Goal: Check status: Check status

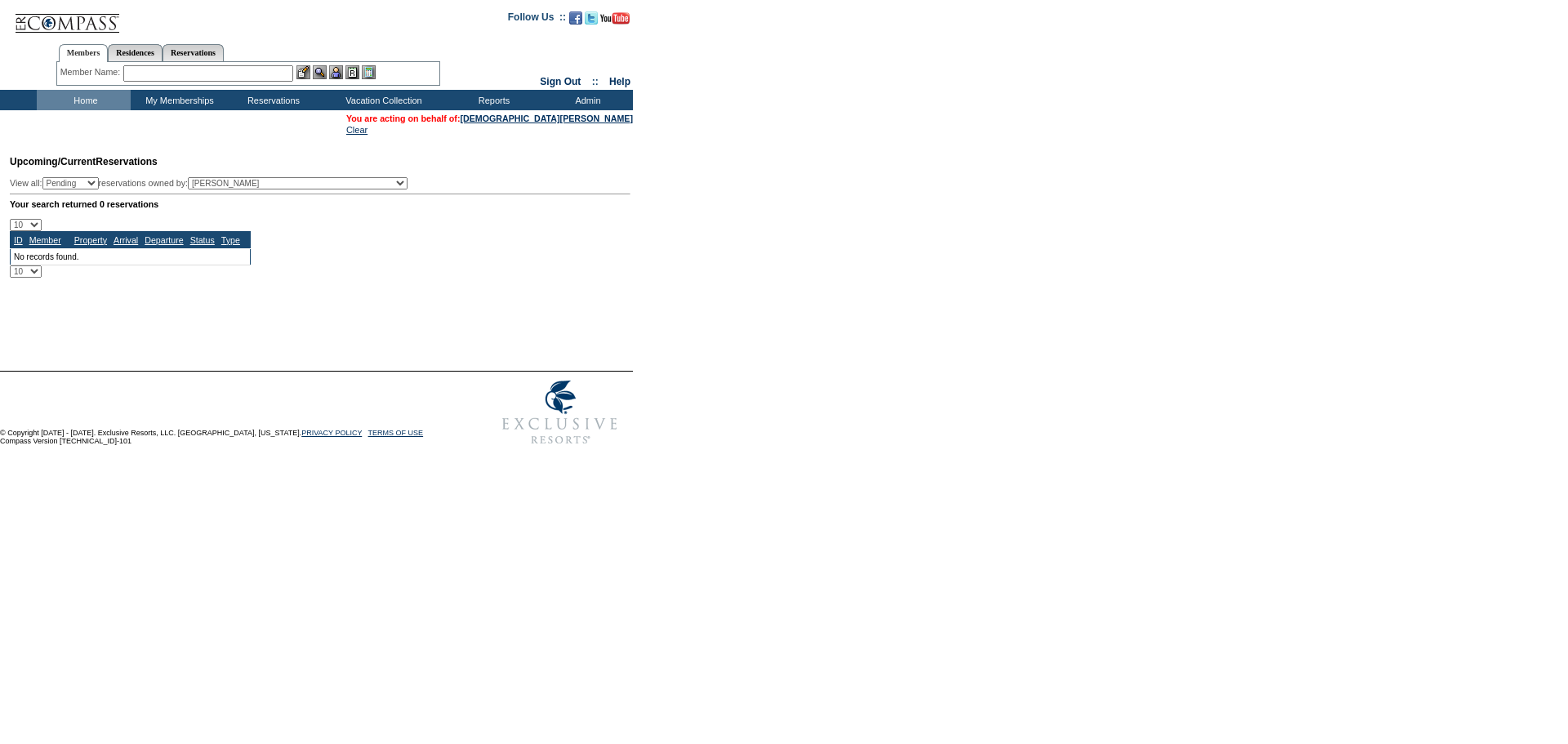
click at [207, 82] on div "Member Name: Destination or Residence: ReservationId:" at bounding box center [248, 73] width 384 height 23
click at [206, 74] on input "text" at bounding box center [208, 73] width 170 height 17
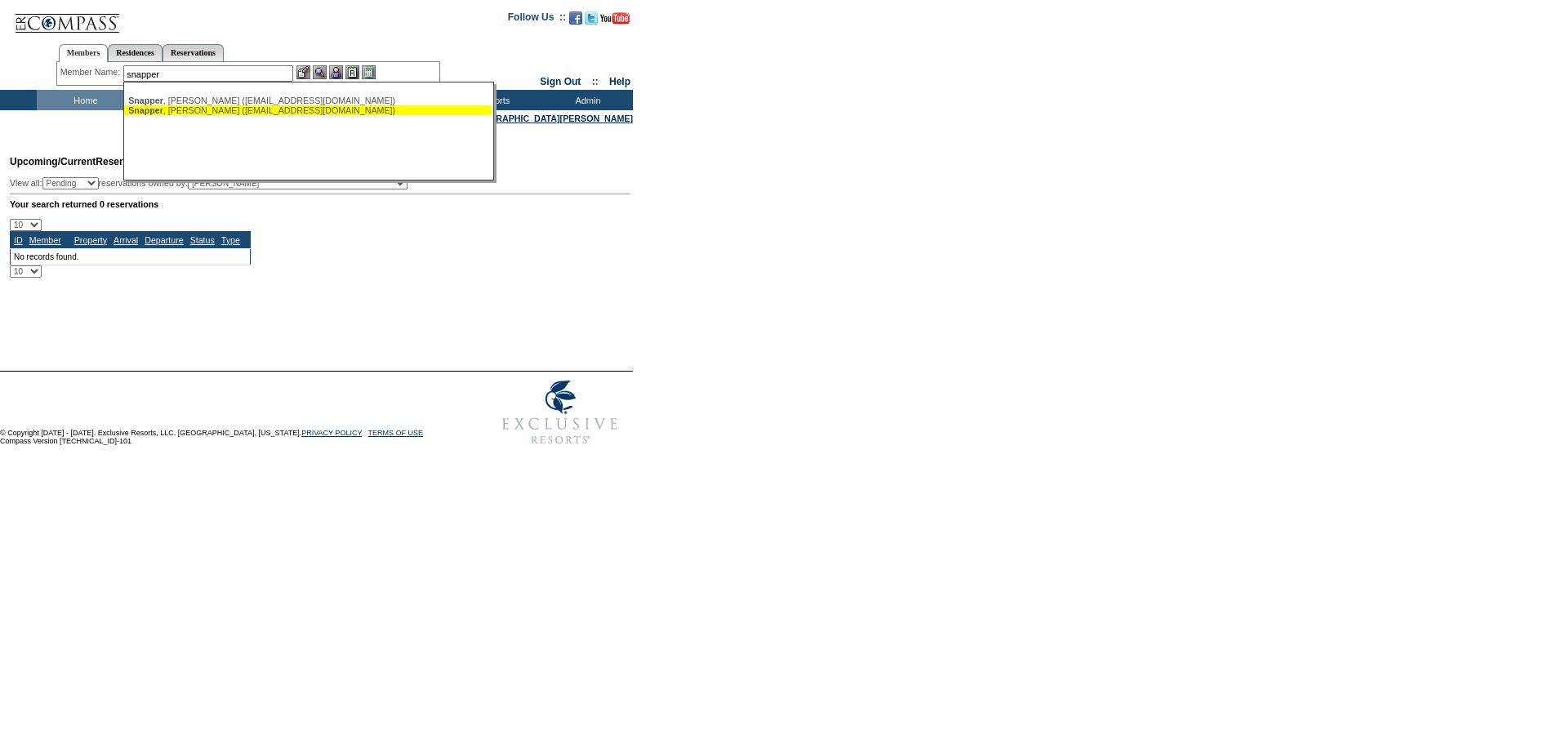
click at [219, 105] on div "Snapper , Stefan (stefansnapper@yahoo.com)" at bounding box center [307, 110] width 359 height 10
type input "Snapper, Stefan (stefansnapper@yahoo.com)"
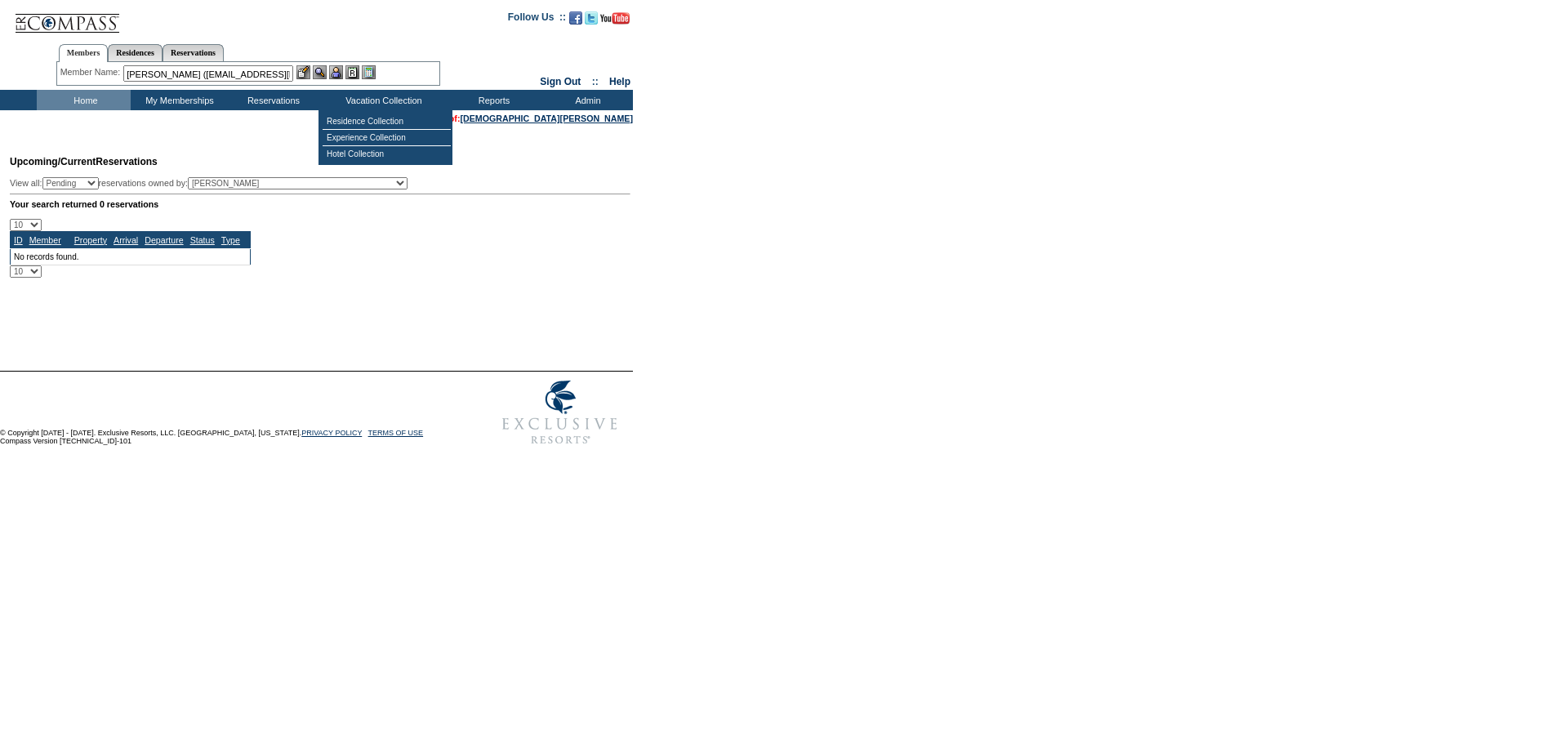
click at [338, 75] on img at bounding box center [336, 72] width 14 height 14
click at [324, 72] on img at bounding box center [319, 72] width 14 height 14
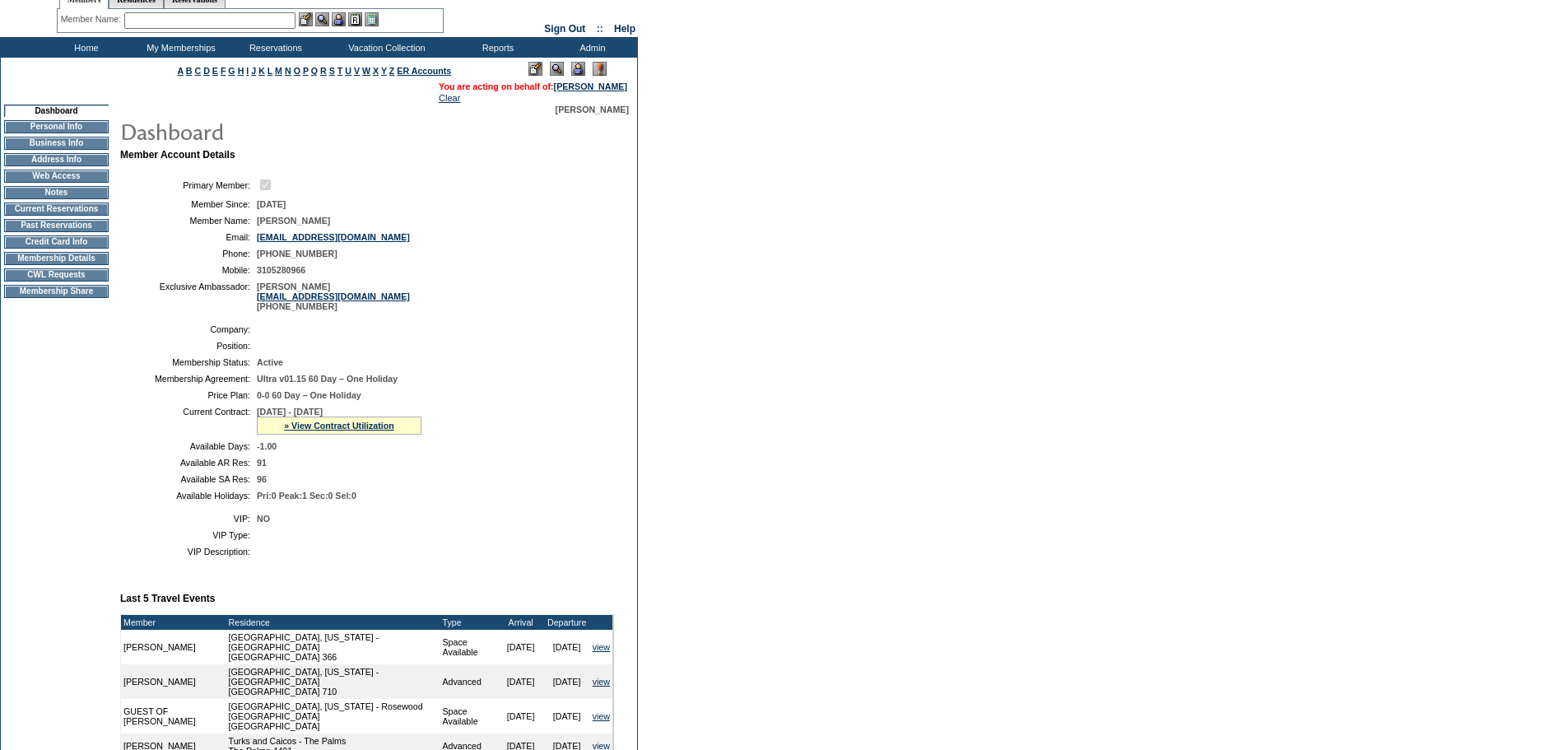
scroll to position [82, 0]
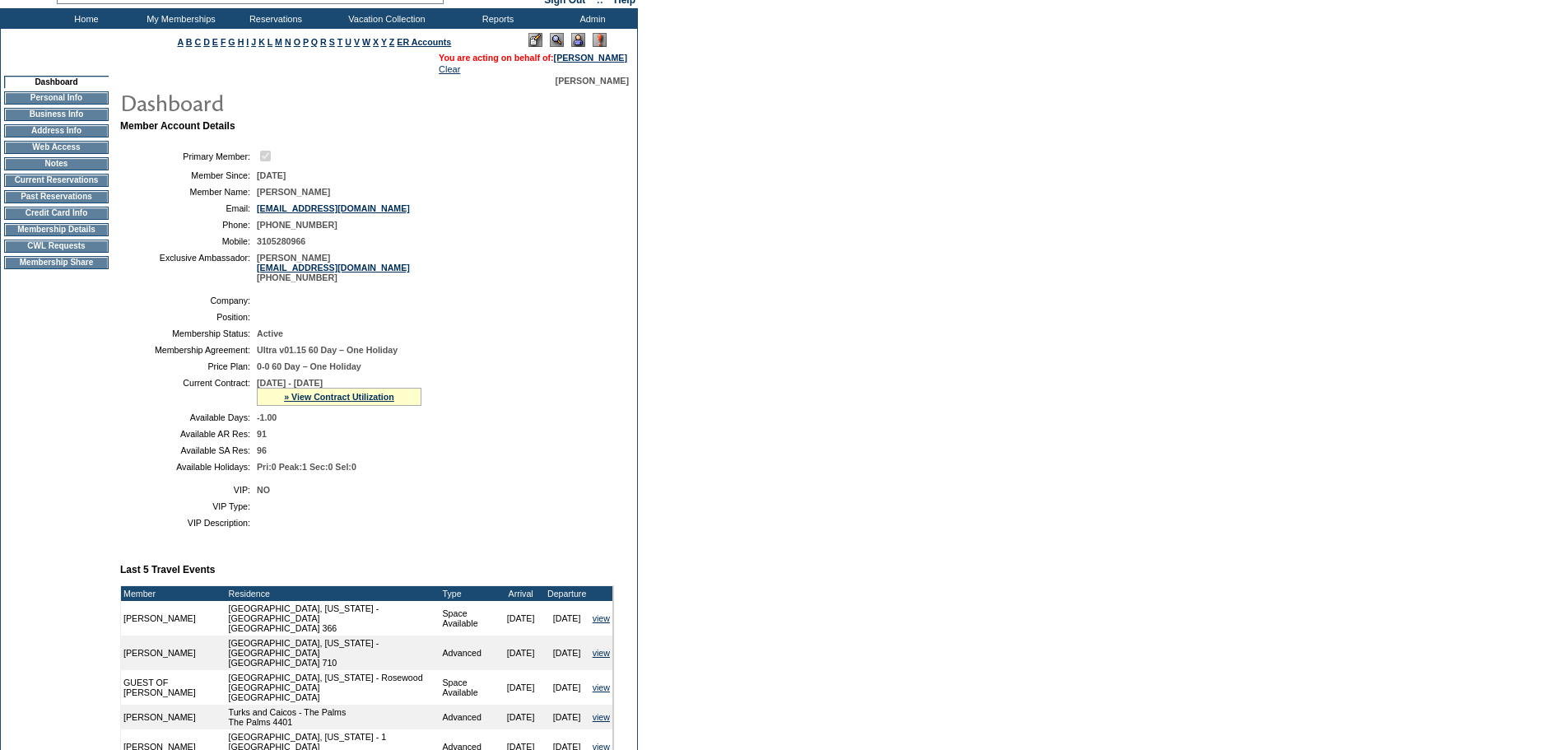
click at [791, 457] on form "Follow Us ::" at bounding box center [784, 563] width 1568 height 1291
click at [890, 376] on form "Follow Us ::" at bounding box center [784, 563] width 1568 height 1291
click at [889, 427] on form "Follow Us ::" at bounding box center [784, 563] width 1568 height 1291
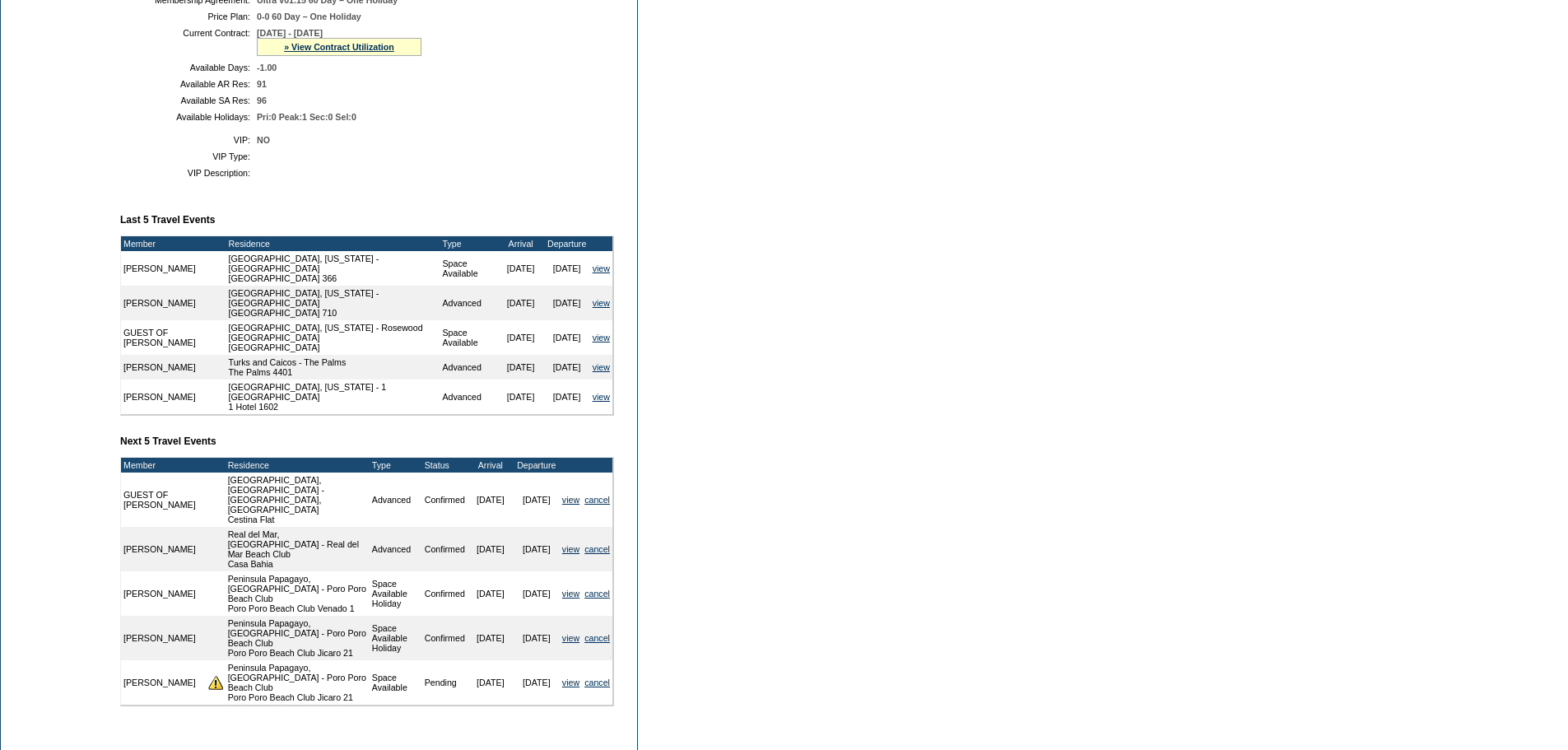
scroll to position [55, 0]
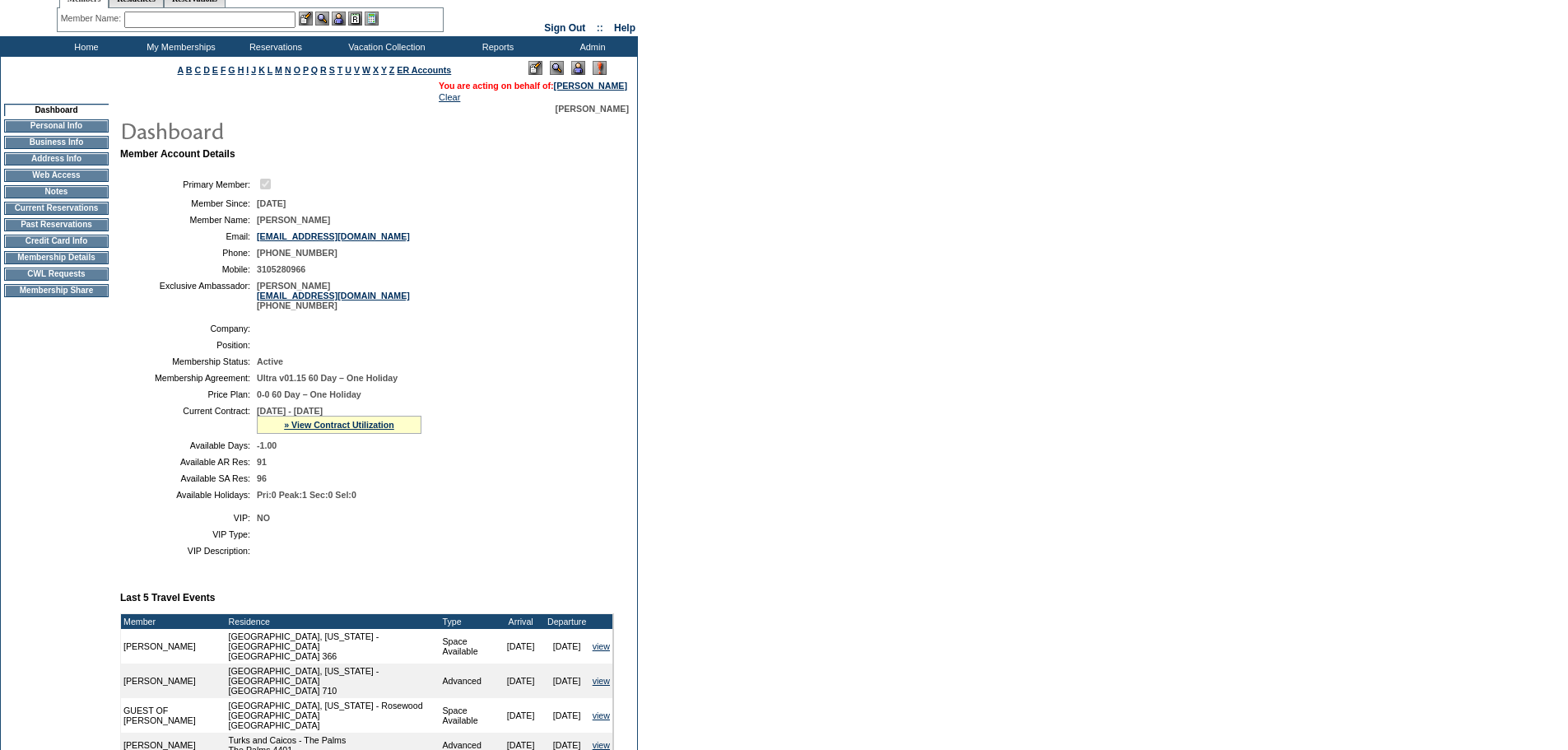
click at [336, 433] on div "» View Contract Utilization" at bounding box center [339, 425] width 165 height 18
click at [338, 430] on link "» View Contract Utilization" at bounding box center [338, 425] width 110 height 10
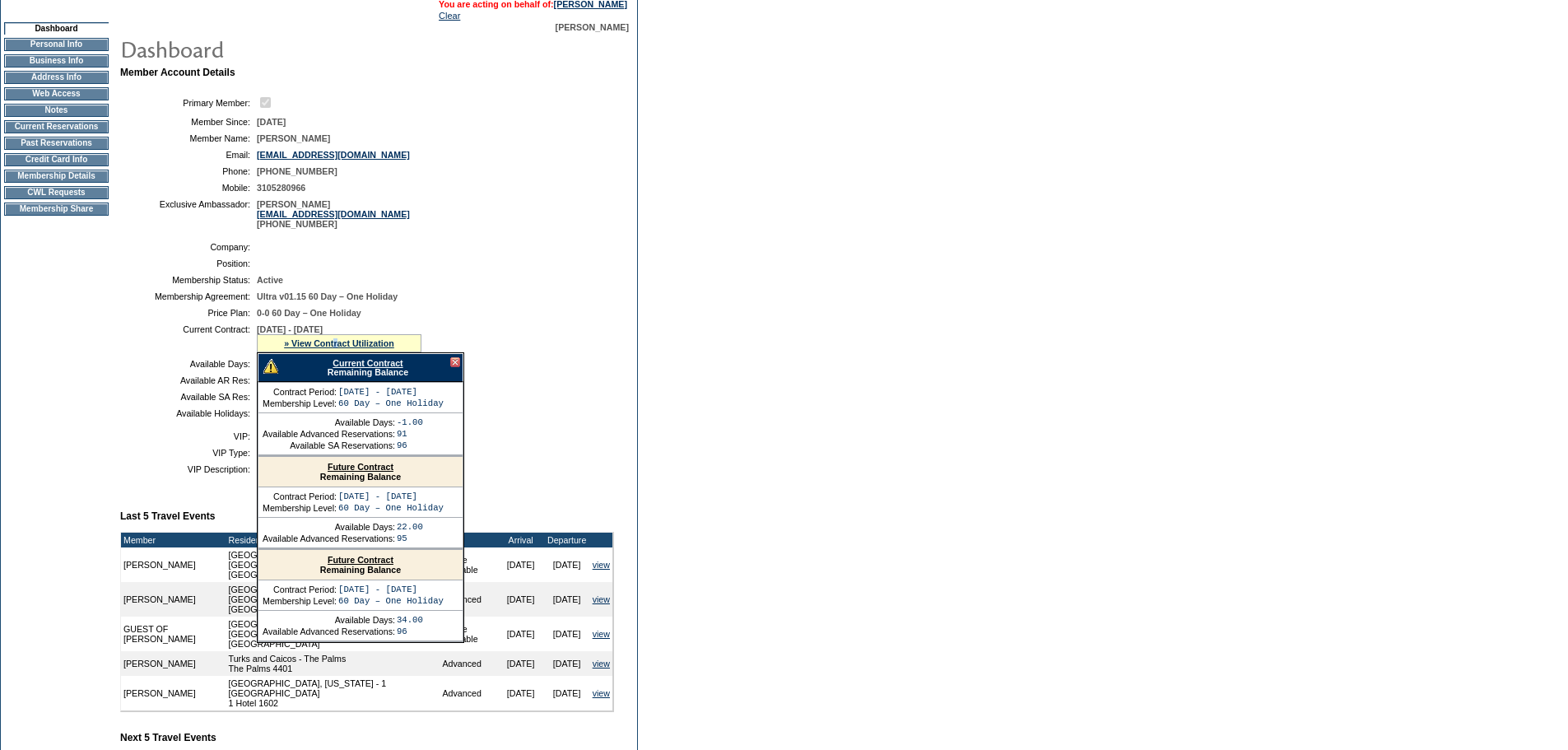
scroll to position [137, 0]
click at [774, 411] on form "Follow Us ::" at bounding box center [784, 508] width 1568 height 1291
click at [452, 366] on div at bounding box center [455, 361] width 10 height 10
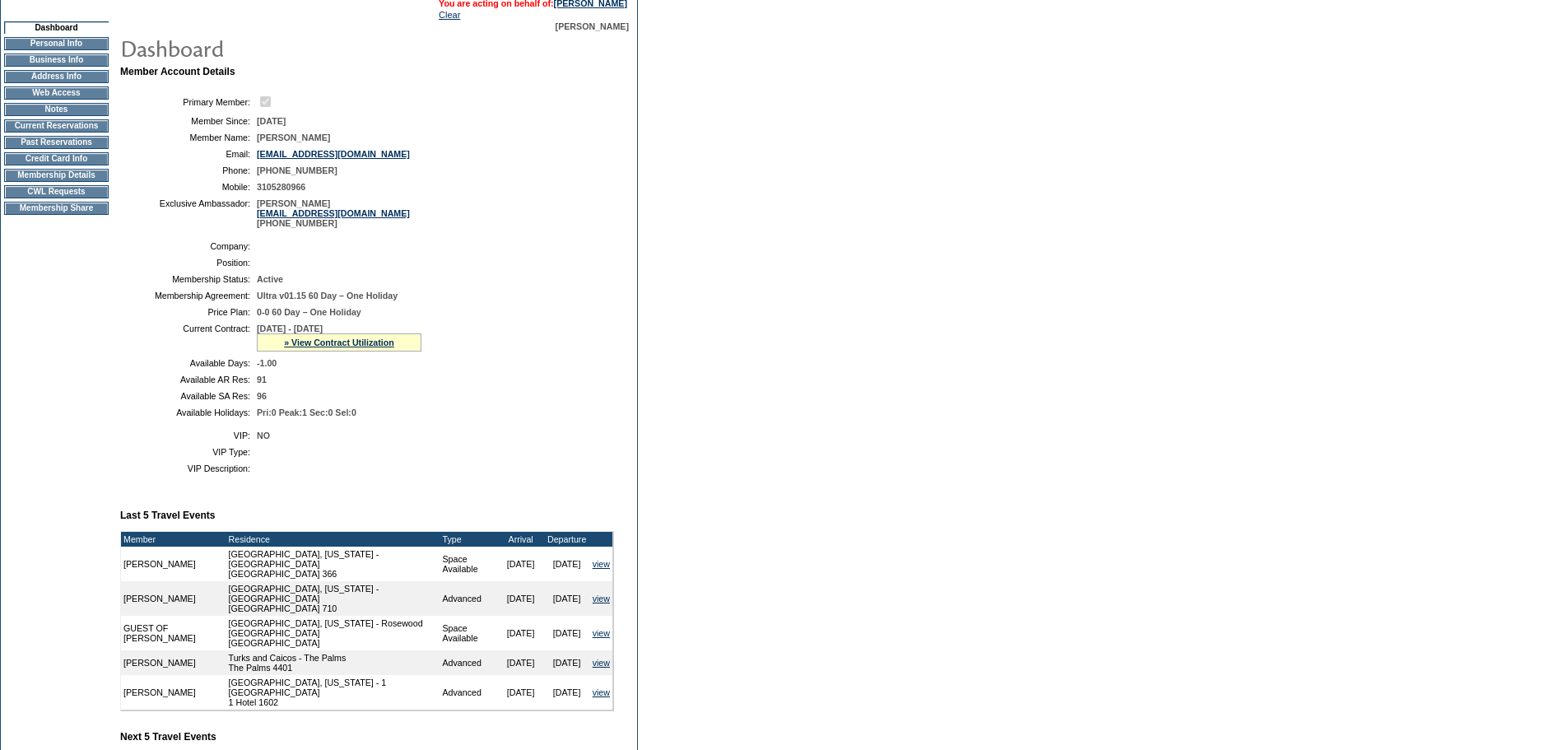
click at [1069, 312] on form "Follow Us ::" at bounding box center [784, 508] width 1568 height 1291
click at [389, 348] on link "» View Contract Utilization" at bounding box center [338, 343] width 110 height 10
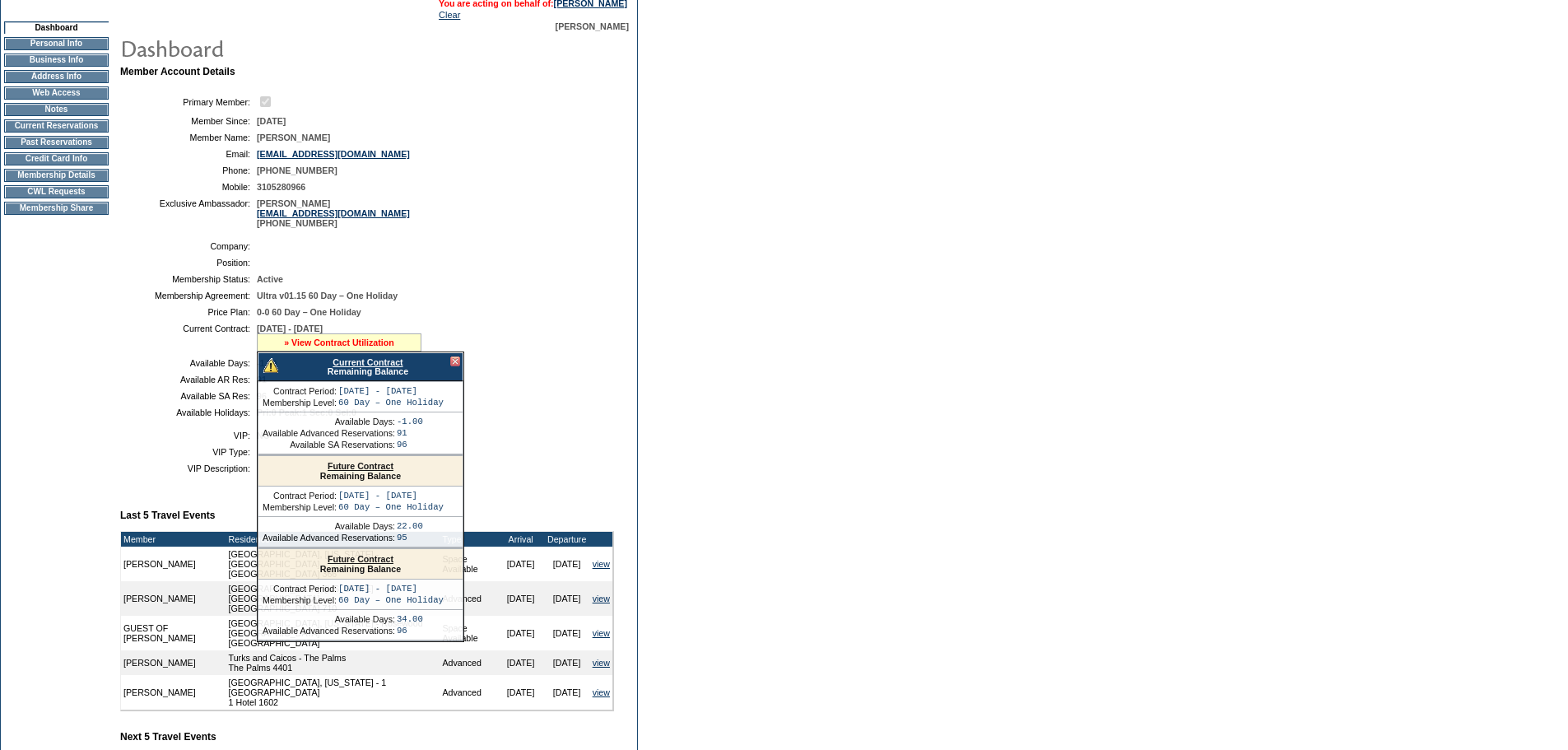
click at [389, 348] on link "» View Contract Utilization" at bounding box center [338, 343] width 110 height 10
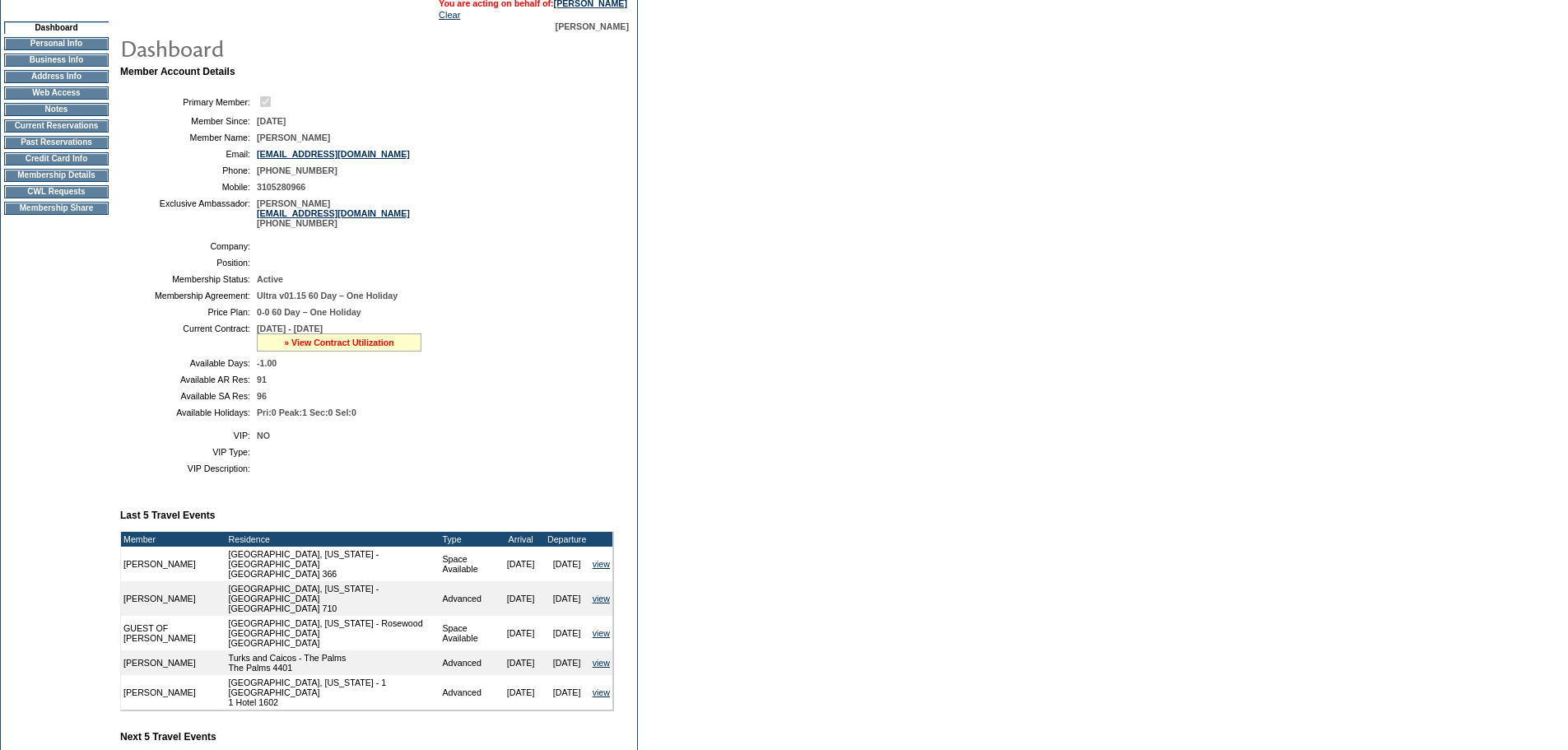
click at [389, 348] on link "» View Contract Utilization" at bounding box center [338, 343] width 110 height 10
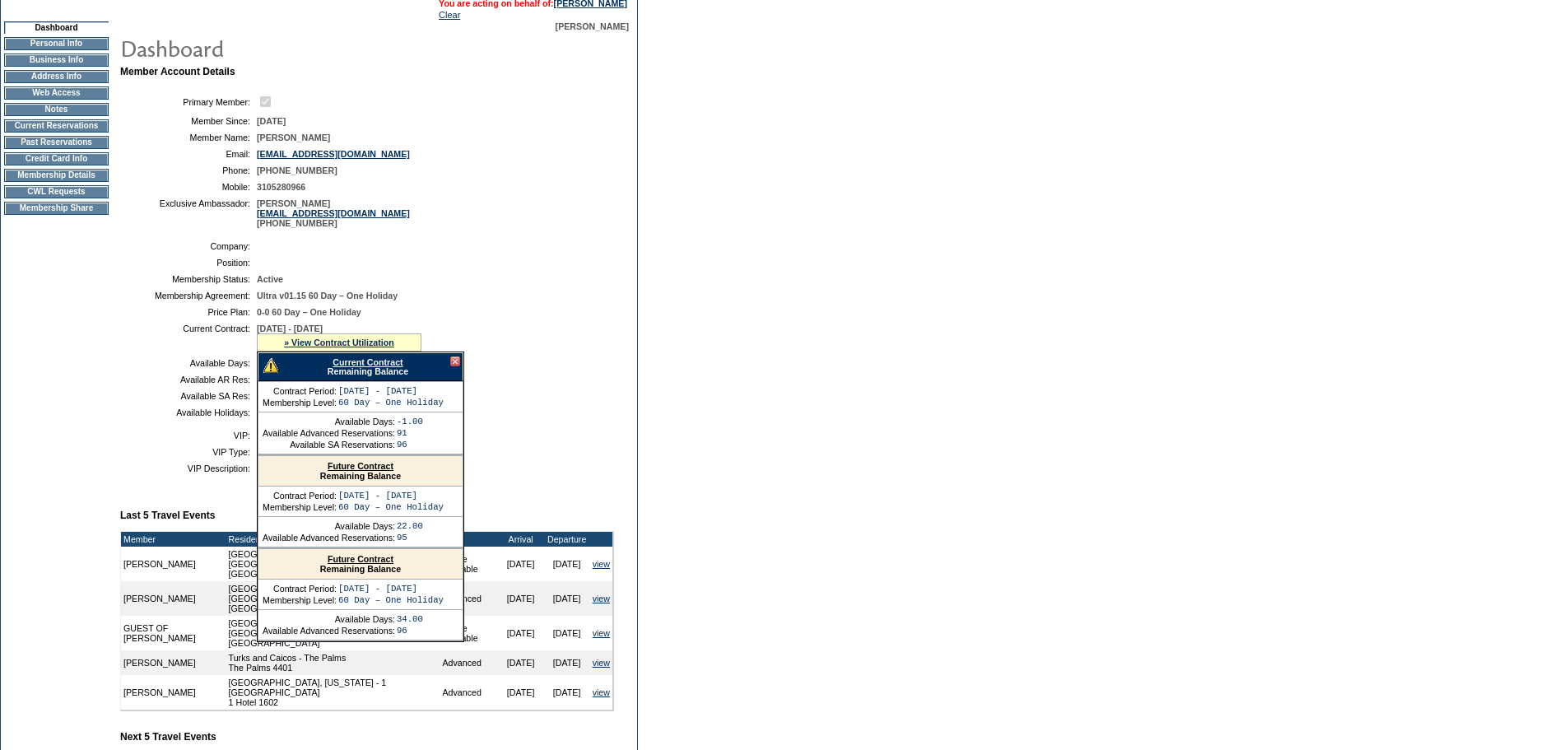
click at [450, 366] on div at bounding box center [455, 361] width 10 height 10
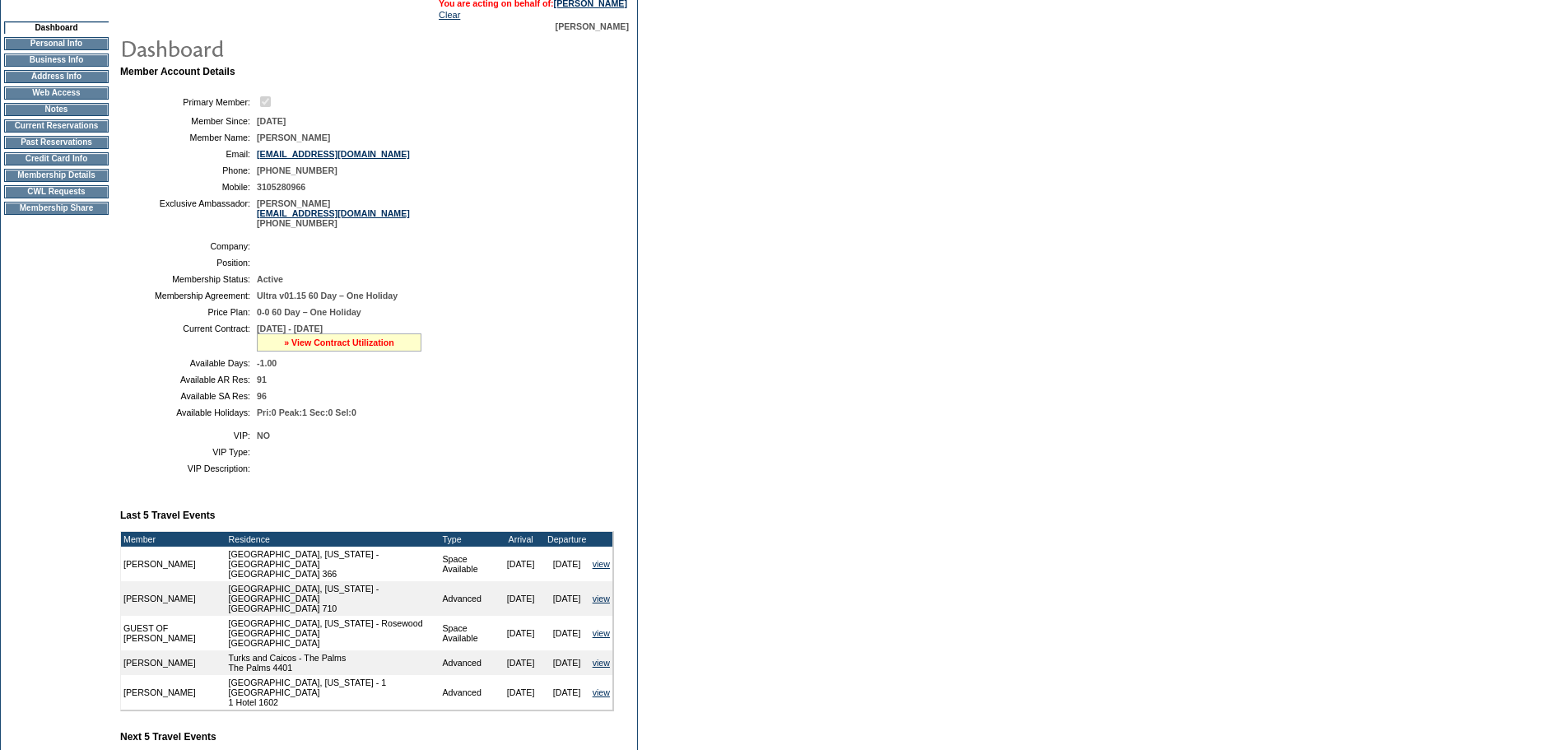
click at [385, 348] on link "» View Contract Utilization" at bounding box center [338, 343] width 110 height 10
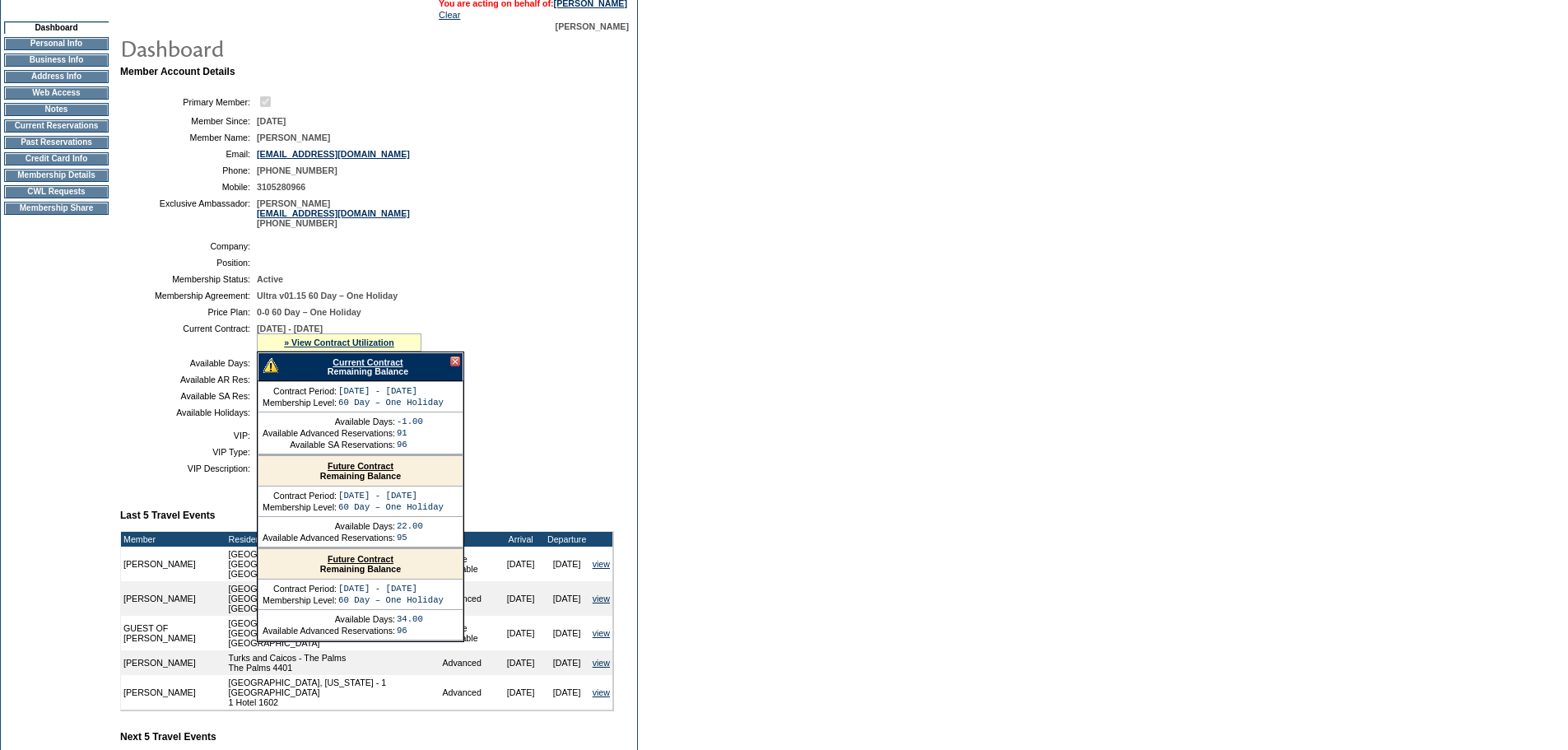
scroll to position [219, 0]
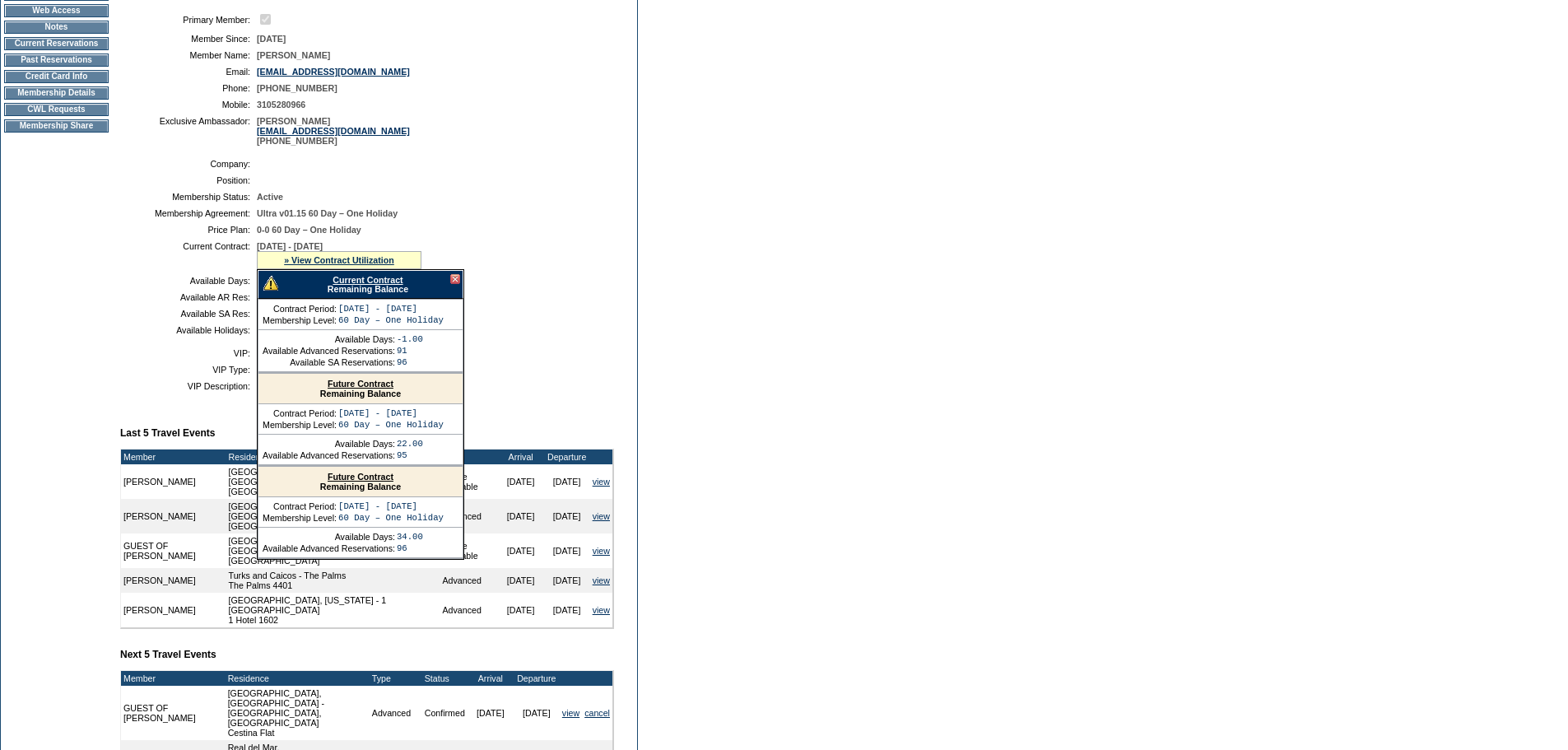
click at [381, 404] on div "Future Contract Remaining Balance" at bounding box center [360, 389] width 204 height 30
click at [381, 389] on link "Future Contract" at bounding box center [360, 384] width 66 height 10
click at [653, 236] on form "Follow Us ::" at bounding box center [784, 426] width 1568 height 1291
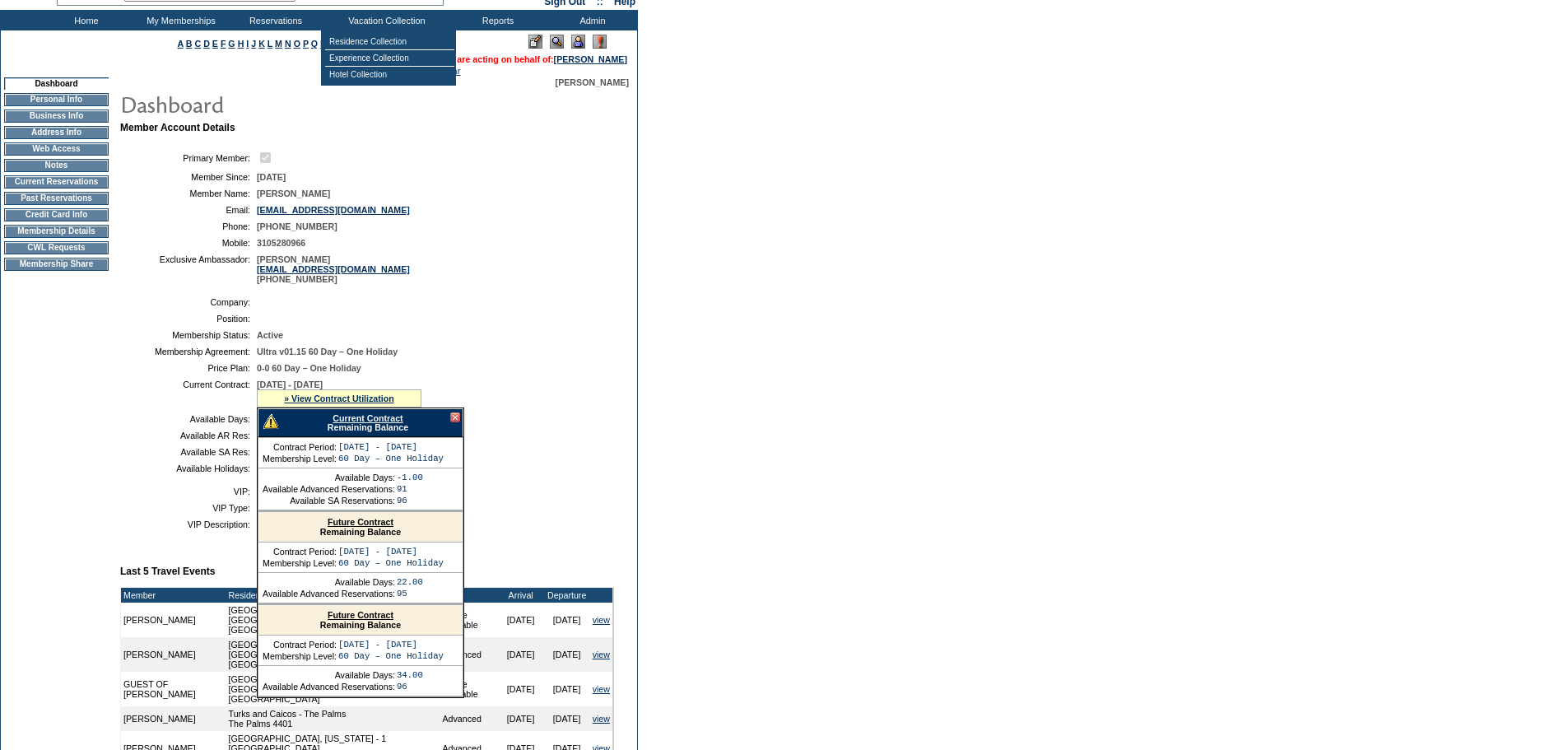
scroll to position [165, 0]
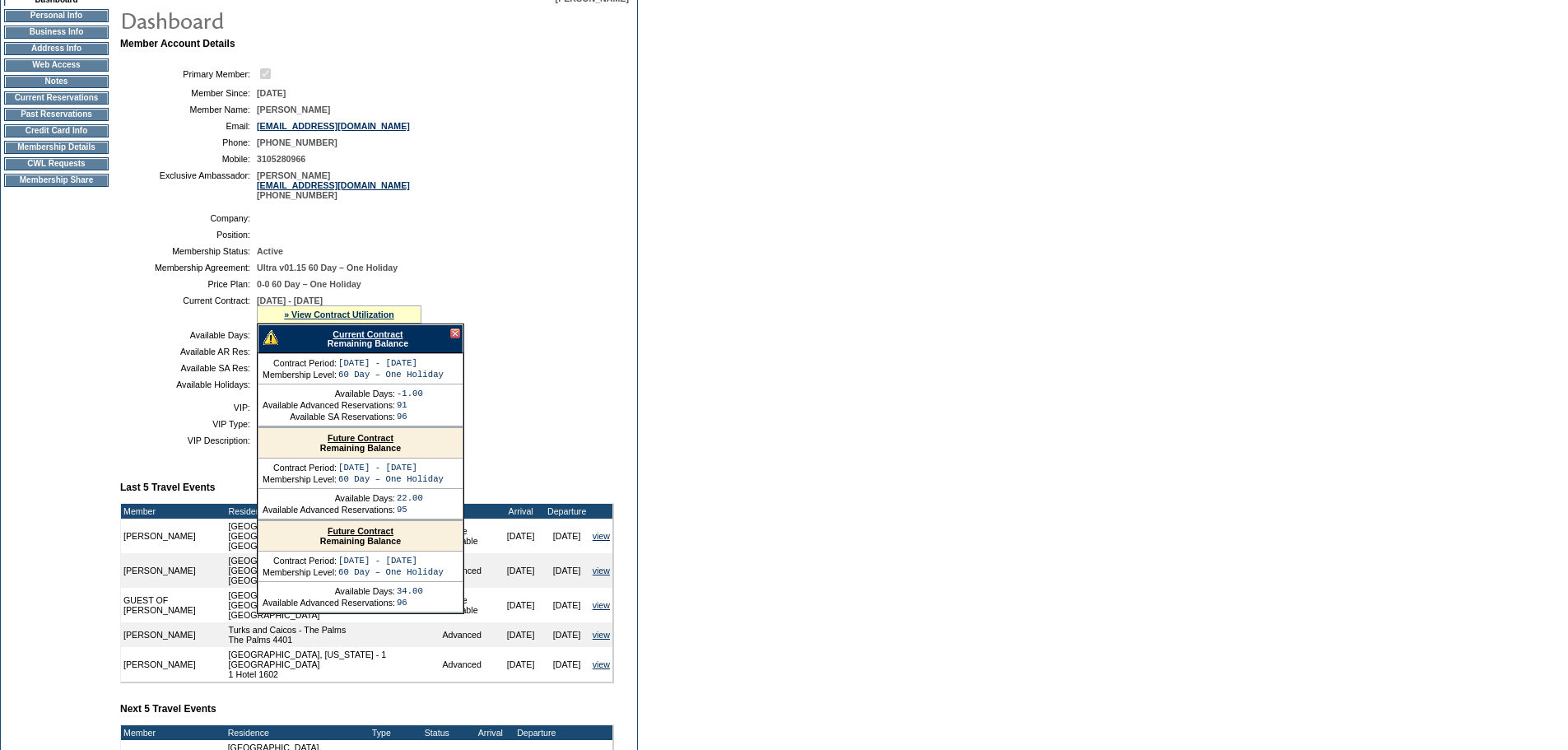
click at [452, 338] on div at bounding box center [455, 333] width 10 height 10
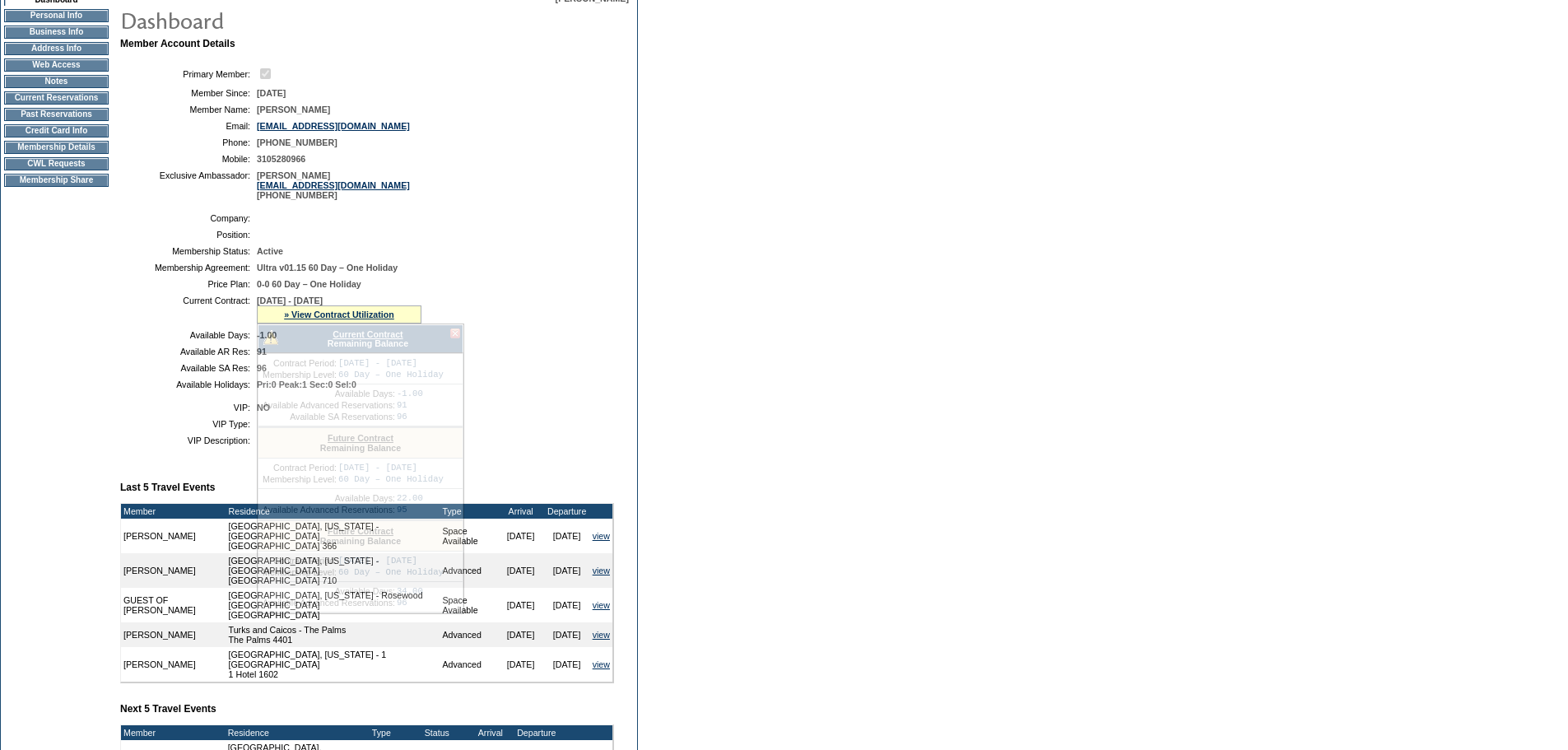
click at [650, 310] on form "Follow Us ::" at bounding box center [784, 480] width 1568 height 1291
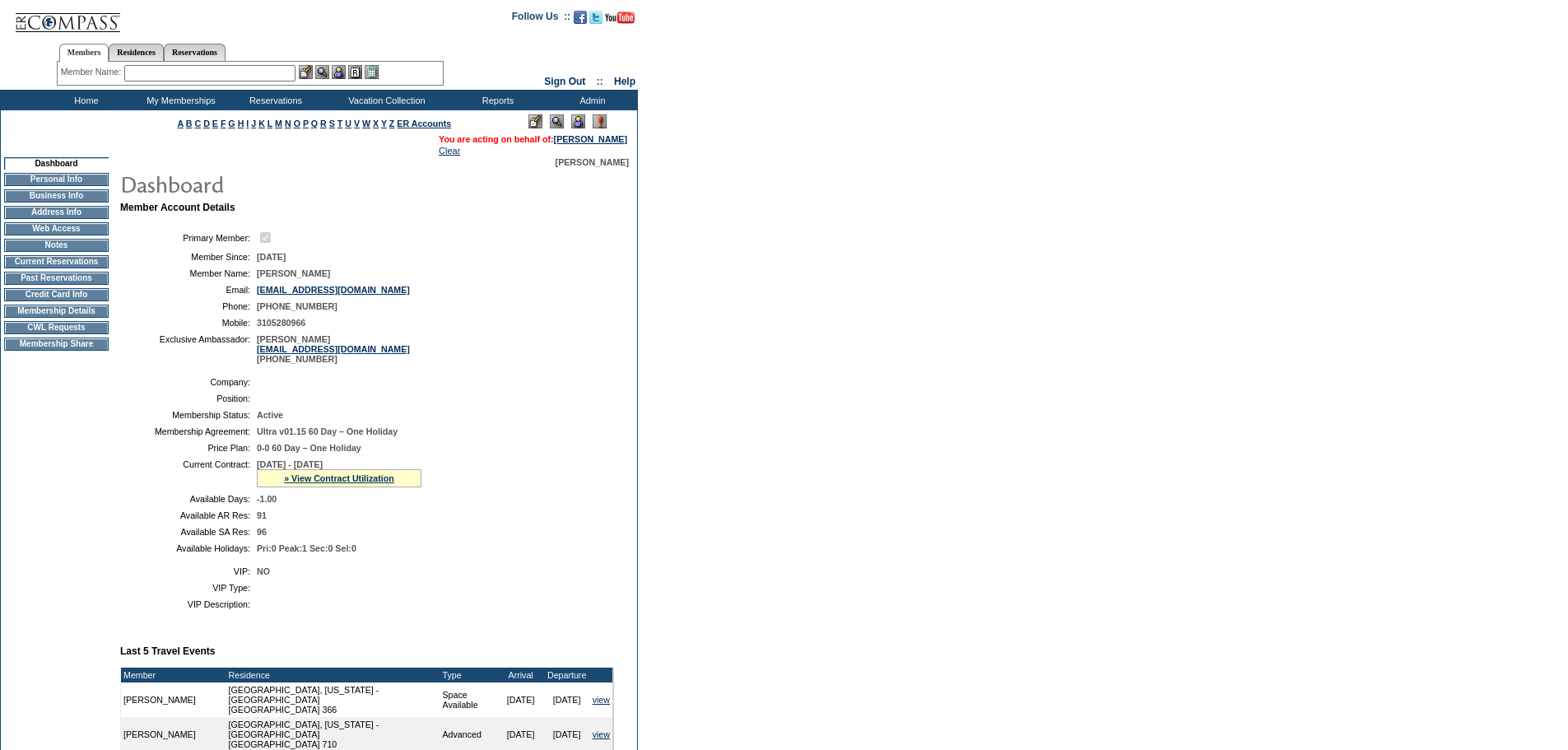
scroll to position [0, 0]
click at [81, 102] on td "Home" at bounding box center [84, 101] width 95 height 21
